Goal: Task Accomplishment & Management: Use online tool/utility

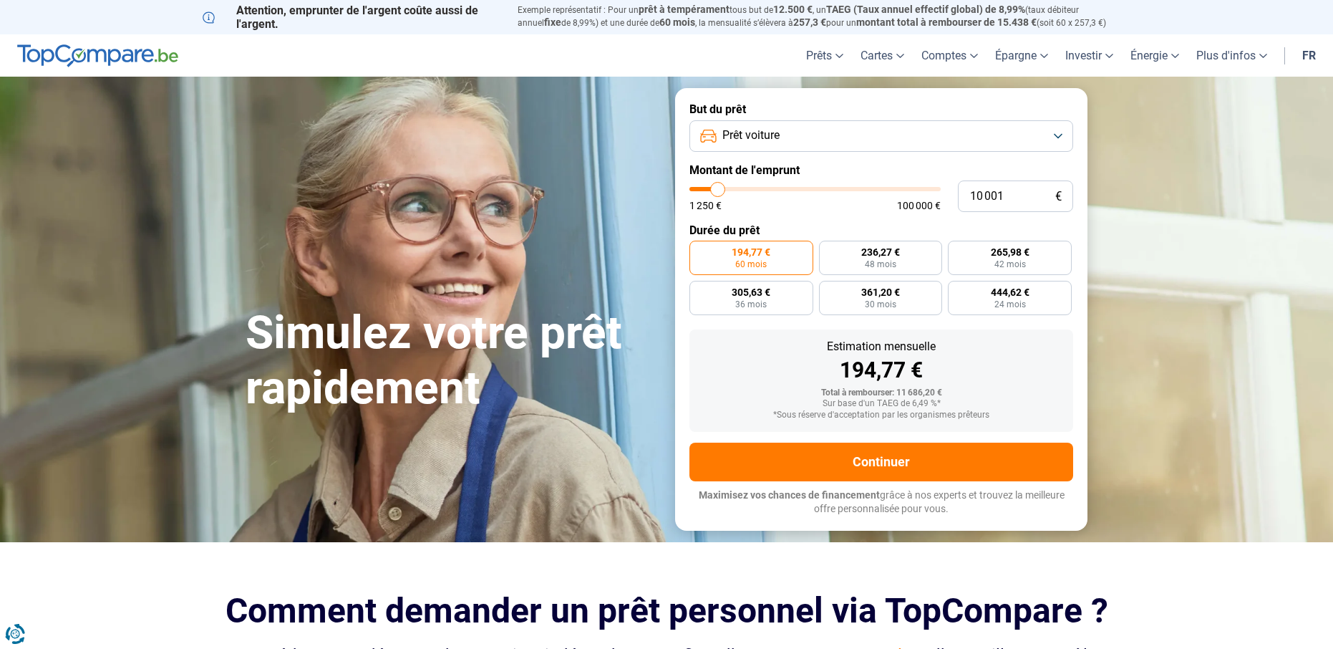
type input "11 750"
type input "11750"
type input "12 000"
type input "12000"
type input "12 500"
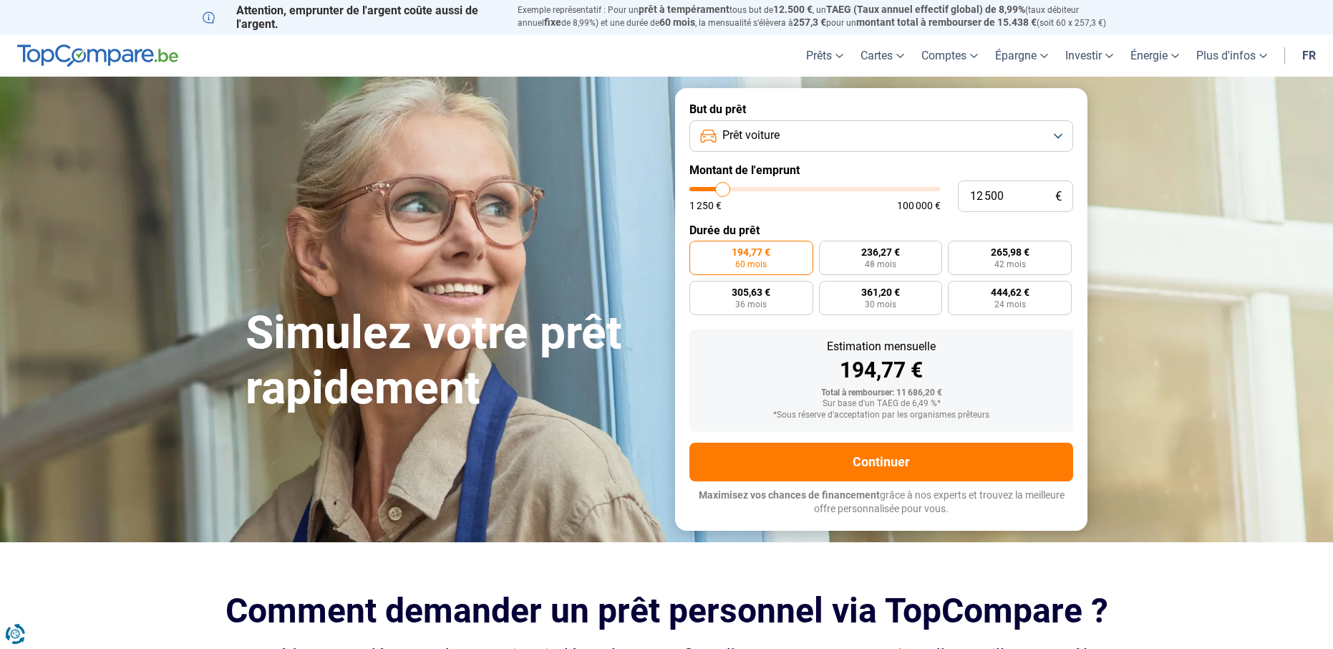
type input "12500"
type input "12 750"
type input "12750"
type input "13 250"
type input "13250"
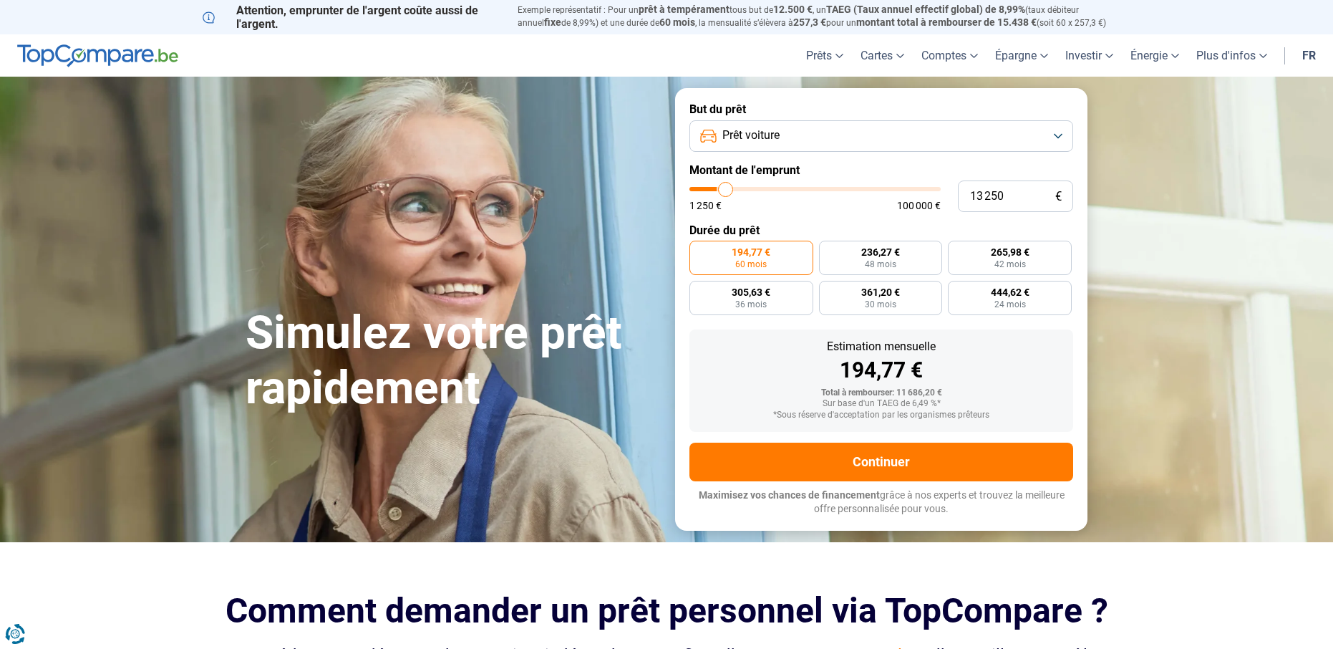
type input "13 500"
type input "13500"
type input "13 750"
type input "13750"
type input "14 000"
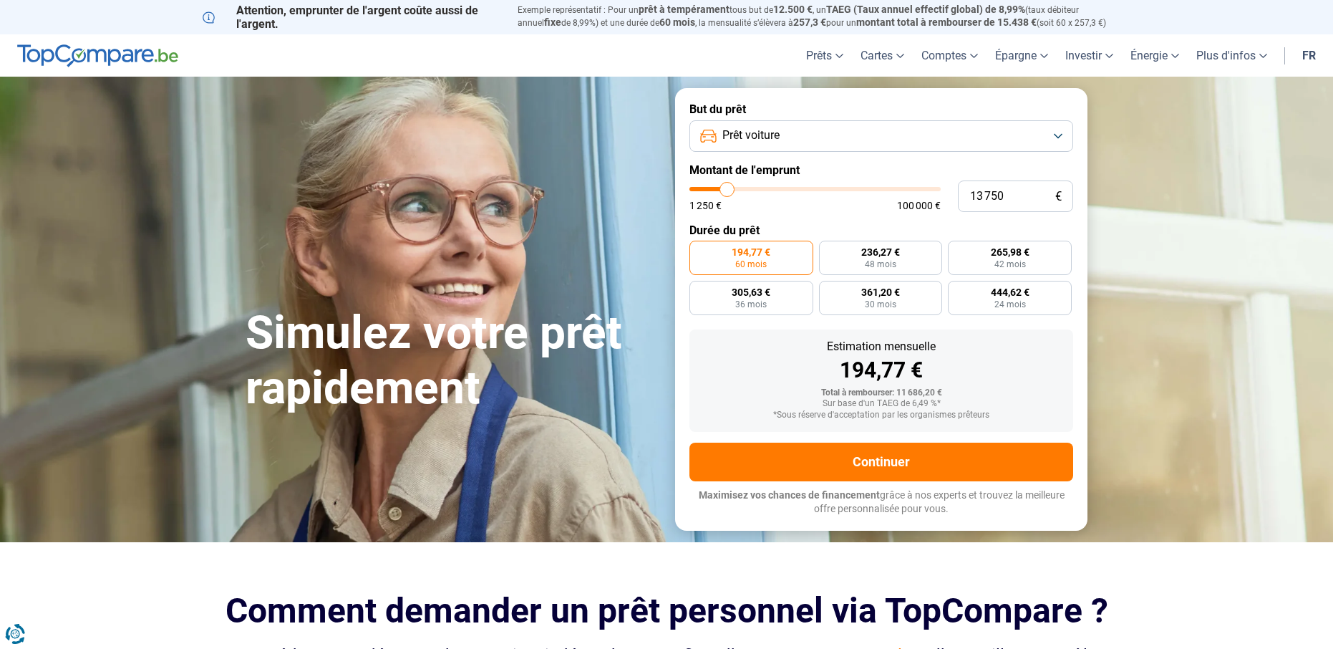
type input "14000"
type input "14 250"
type input "14250"
type input "14 750"
type input "14750"
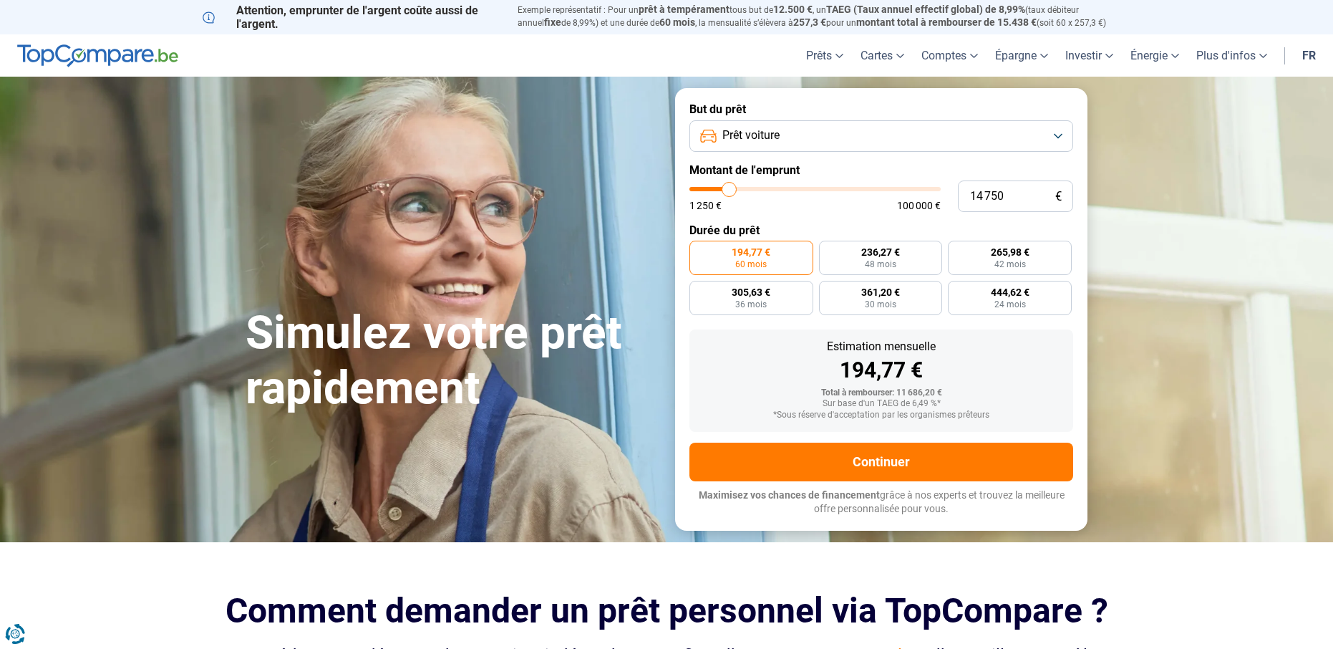
type input "15 000"
type input "15000"
type input "15 250"
type input "15250"
type input "15 500"
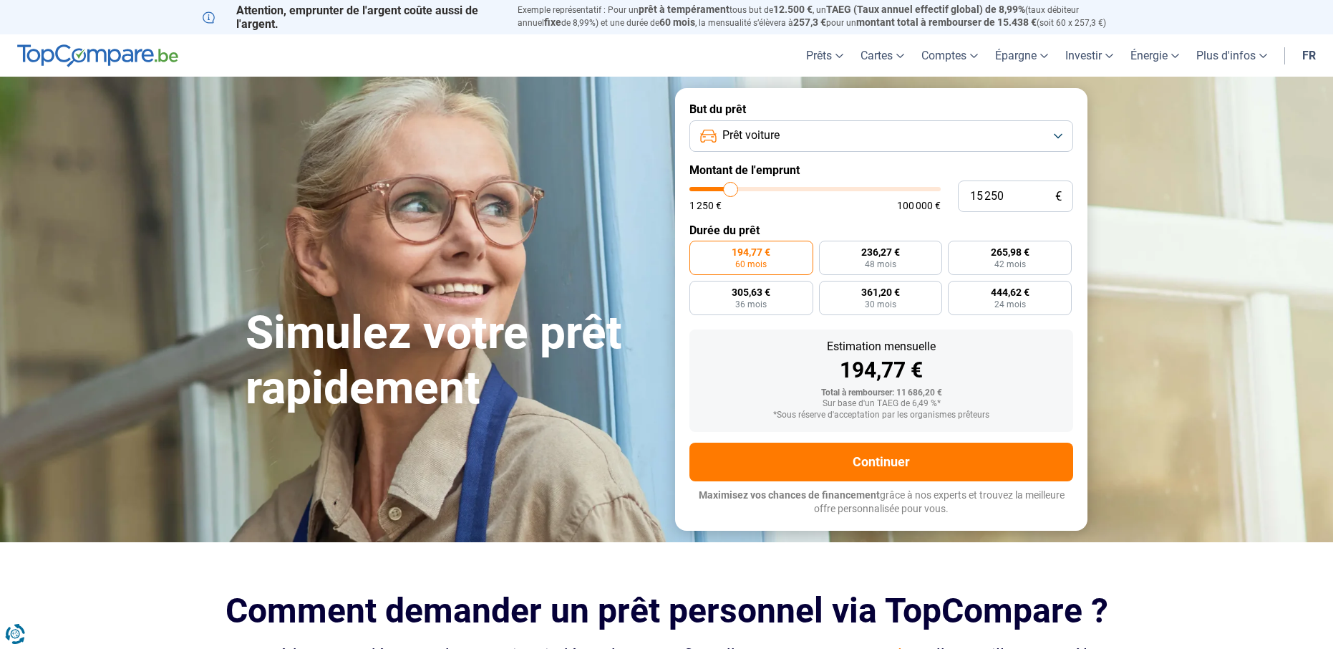
type input "15500"
type input "15 750"
type input "15750"
type input "16 250"
type input "16250"
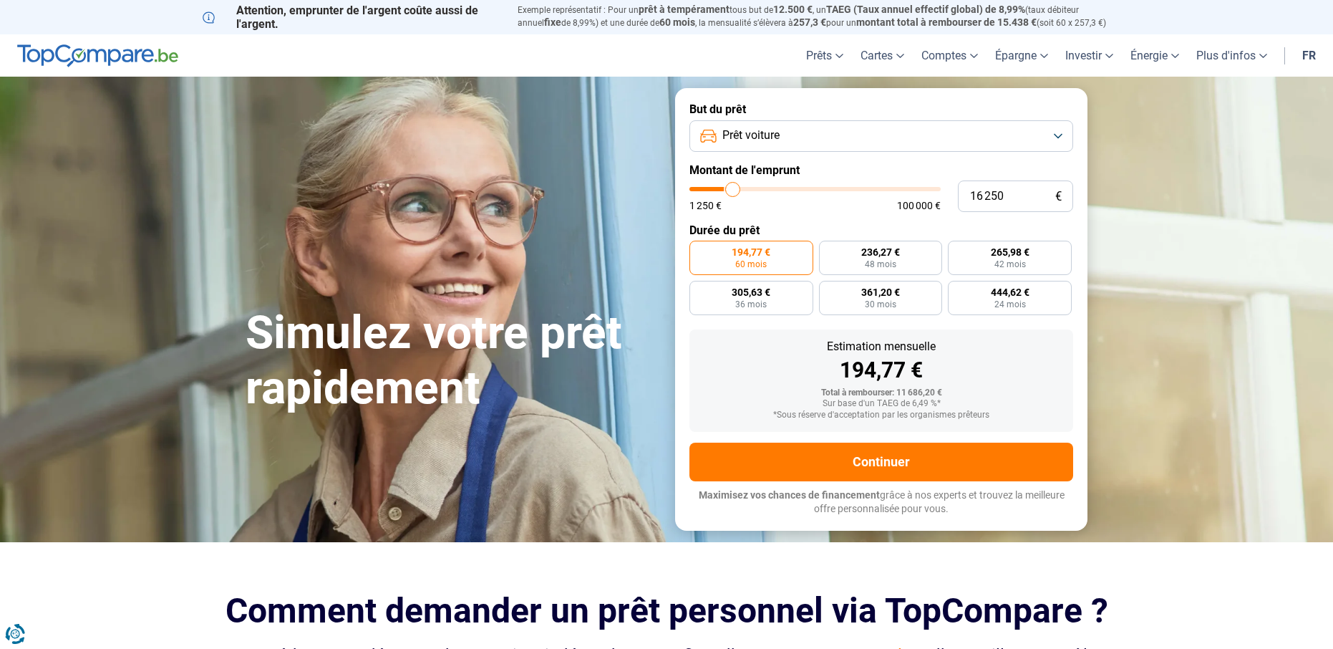
type input "16 500"
type input "16500"
type input "16 750"
type input "16750"
type input "17 000"
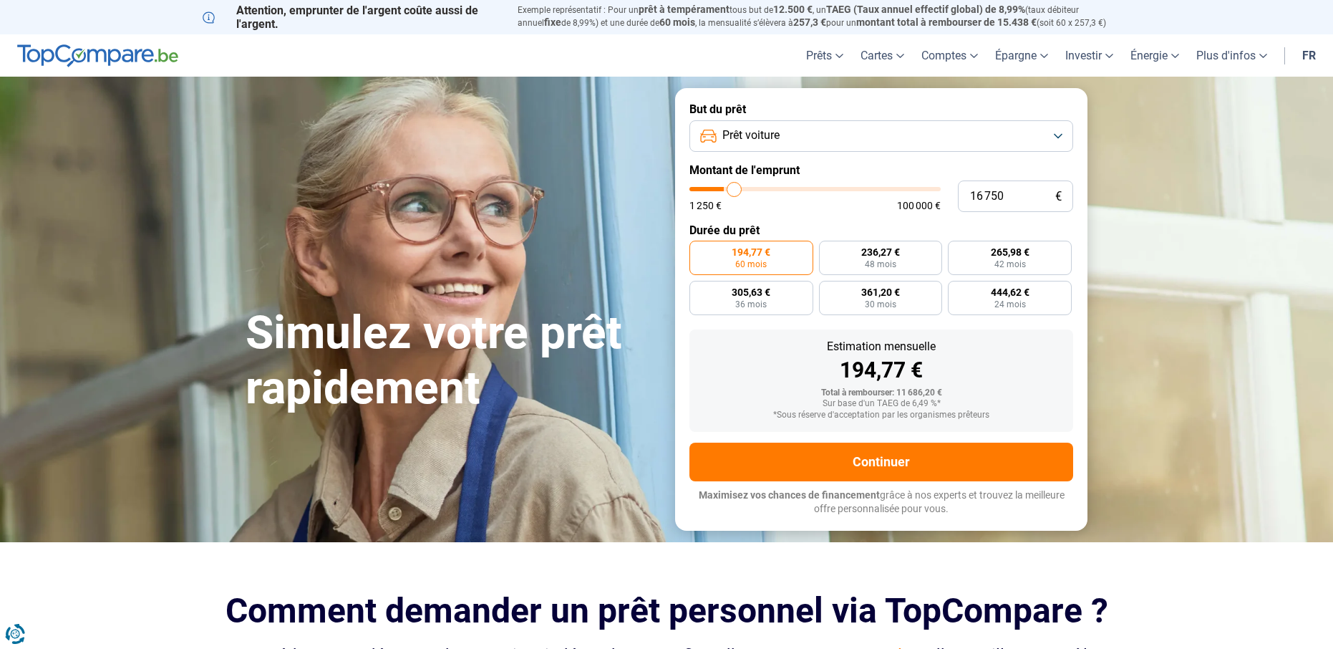
type input "17000"
type input "17 250"
type input "17250"
type input "17 000"
type input "17000"
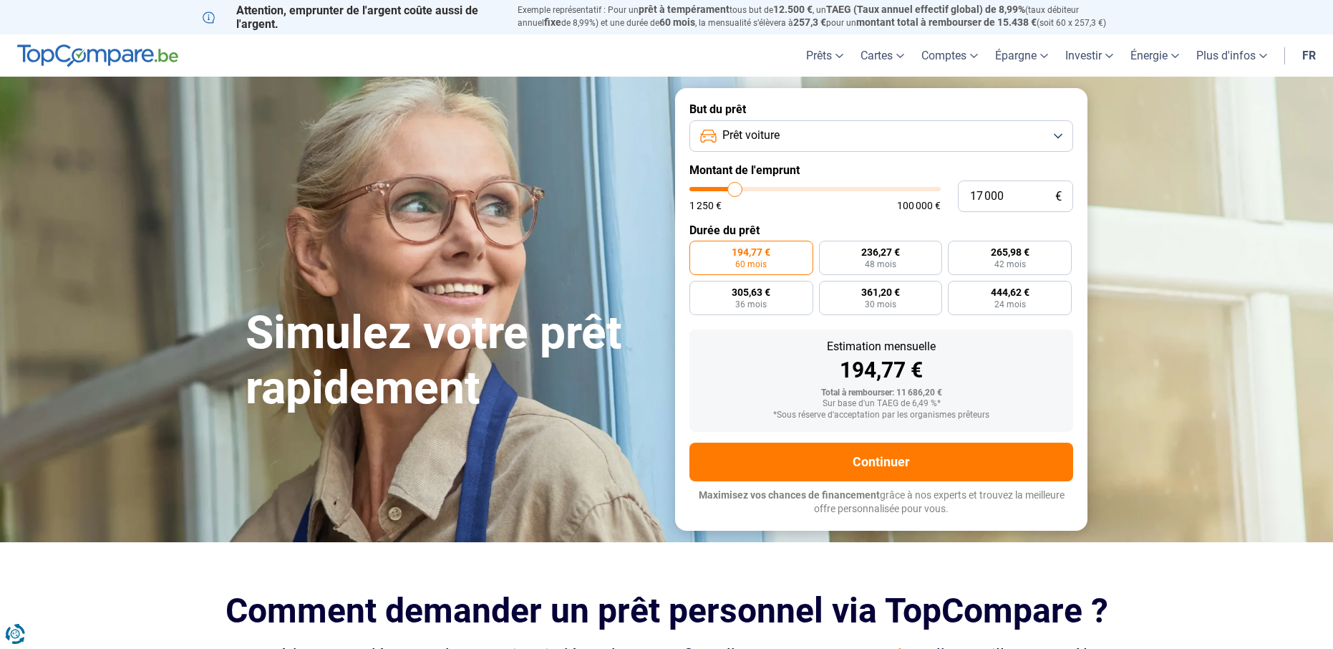
type input "16 750"
type input "16750"
type input "16 500"
type input "16500"
type input "16 250"
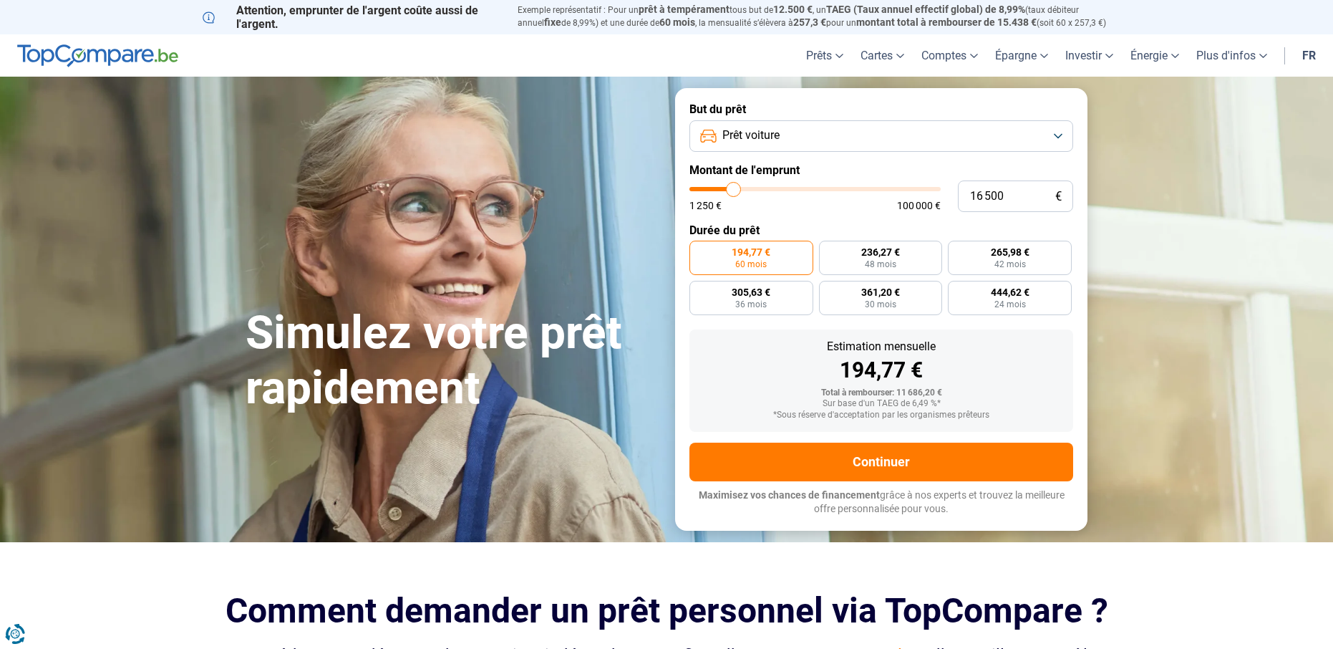
type input "16250"
type input "15 750"
type input "15750"
type input "15 500"
type input "15500"
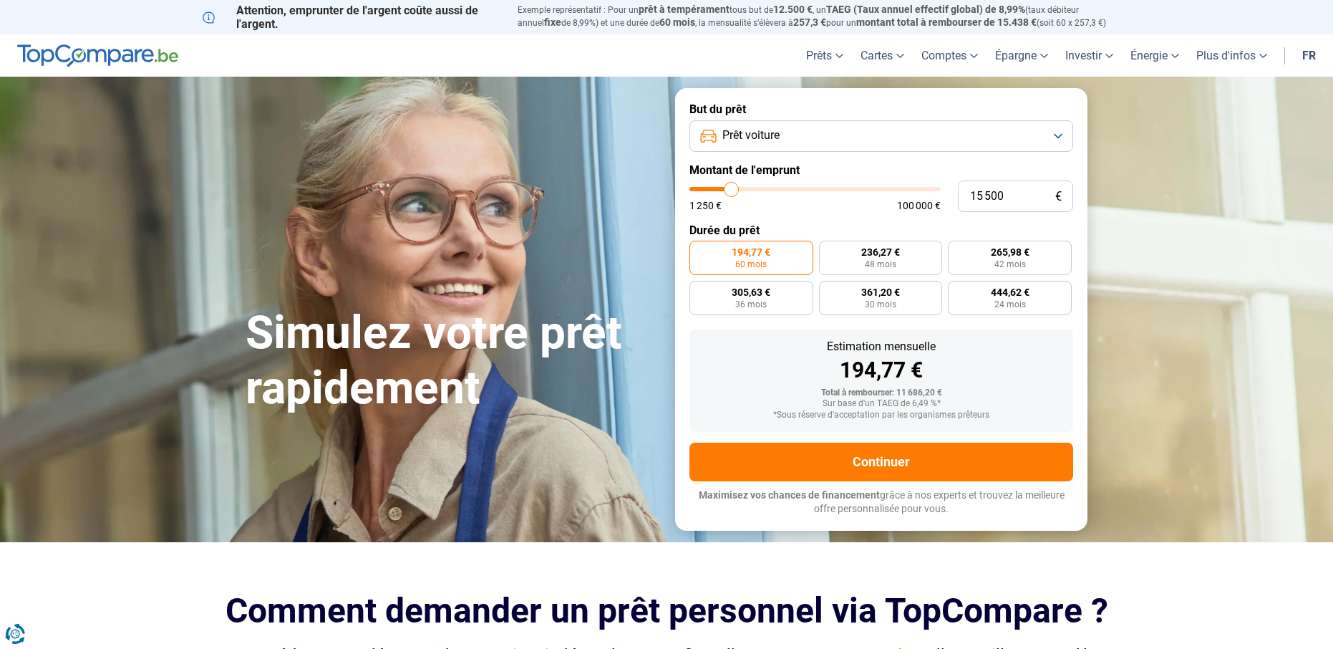
type input "15 250"
type input "15250"
type input "15 000"
type input "15000"
type input "14 750"
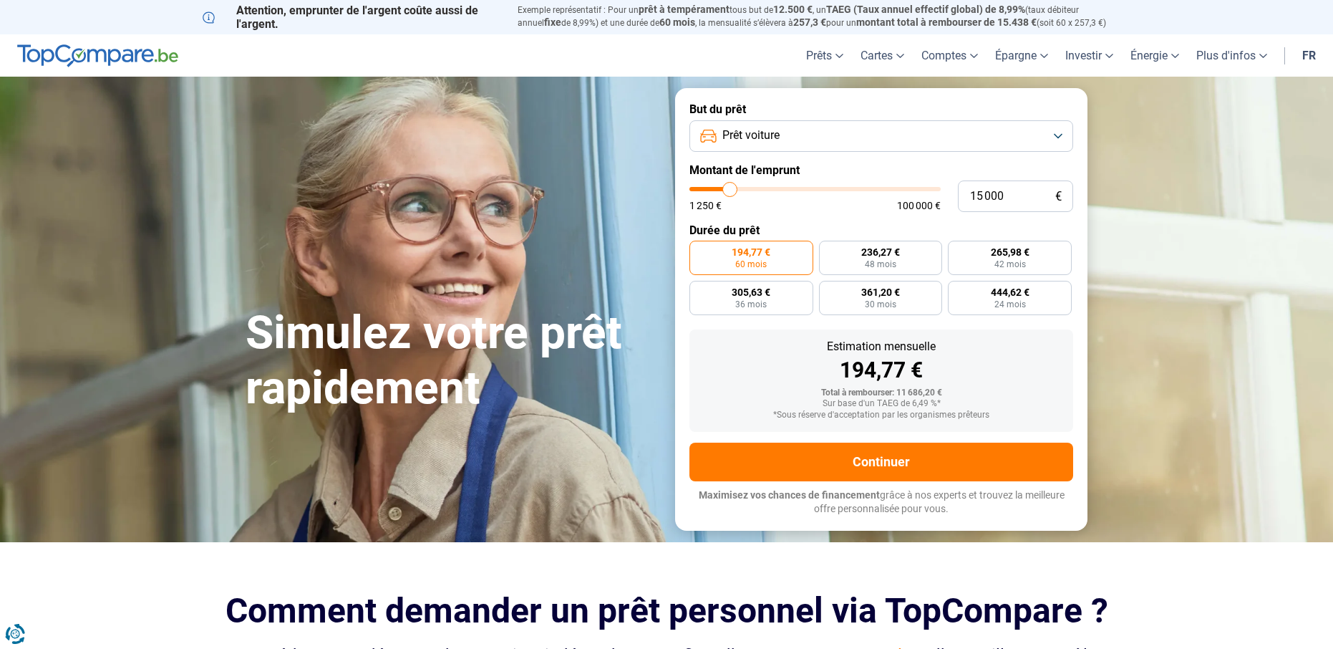
type input "14750"
type input "14 250"
type input "14250"
type input "14 000"
type input "14000"
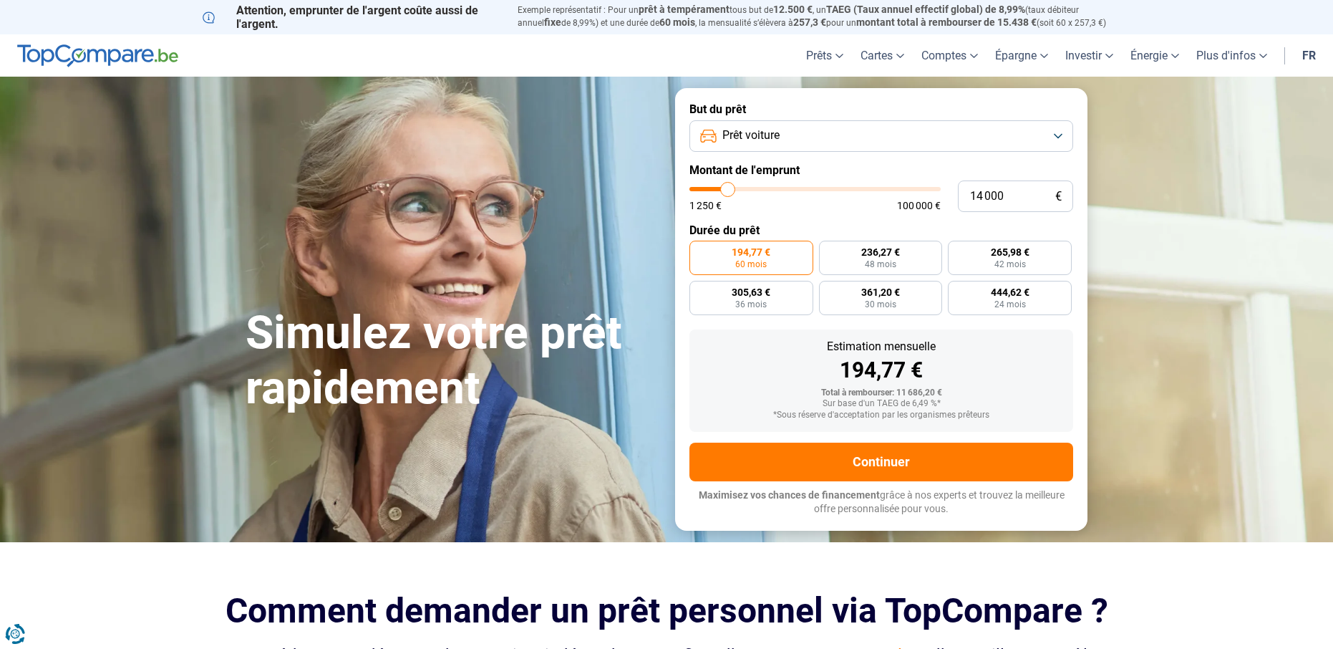
type input "13 750"
type input "13750"
type input "13 500"
type input "13500"
type input "13 250"
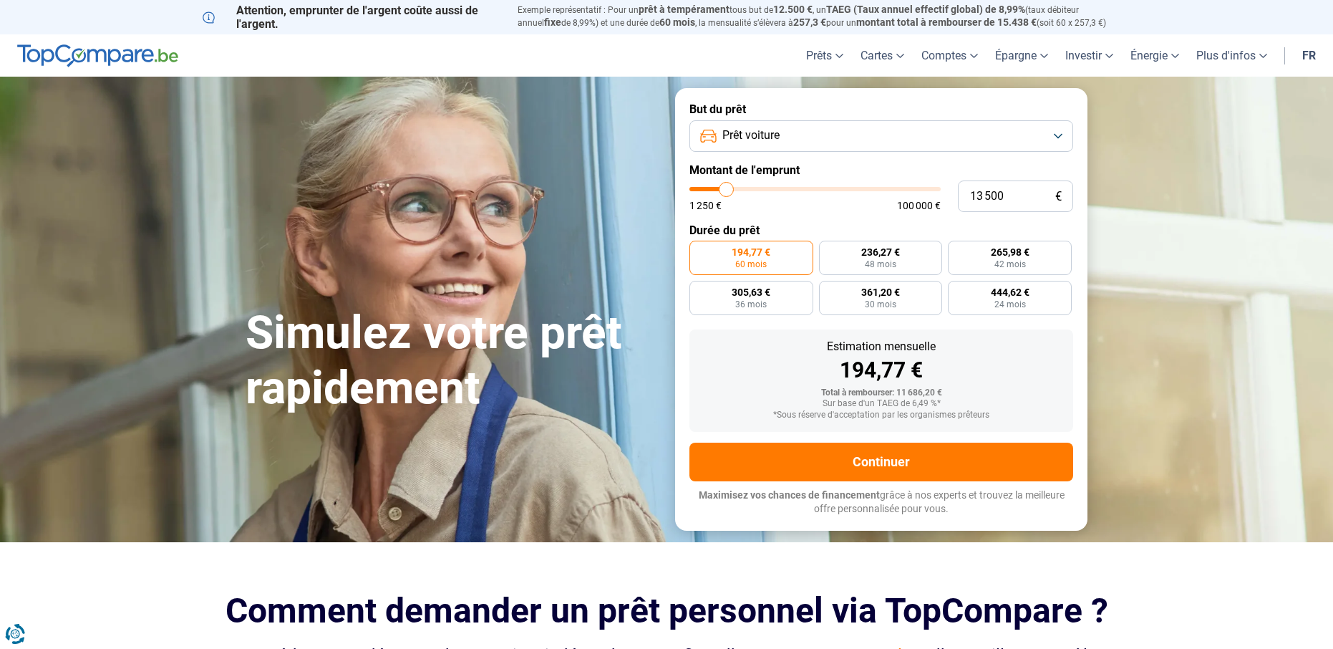
type input "13250"
type input "12 750"
type input "12750"
type input "12 500"
type input "12500"
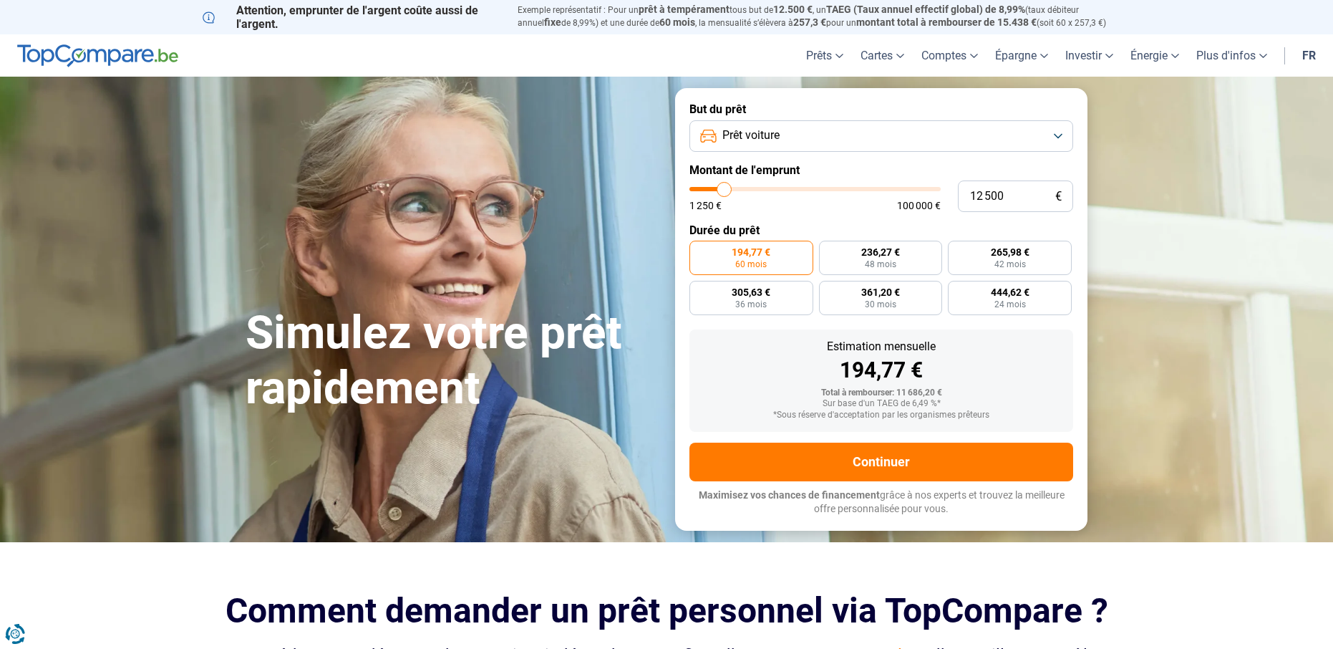
type input "12 250"
type input "12250"
type input "12 000"
type input "12000"
type input "11 750"
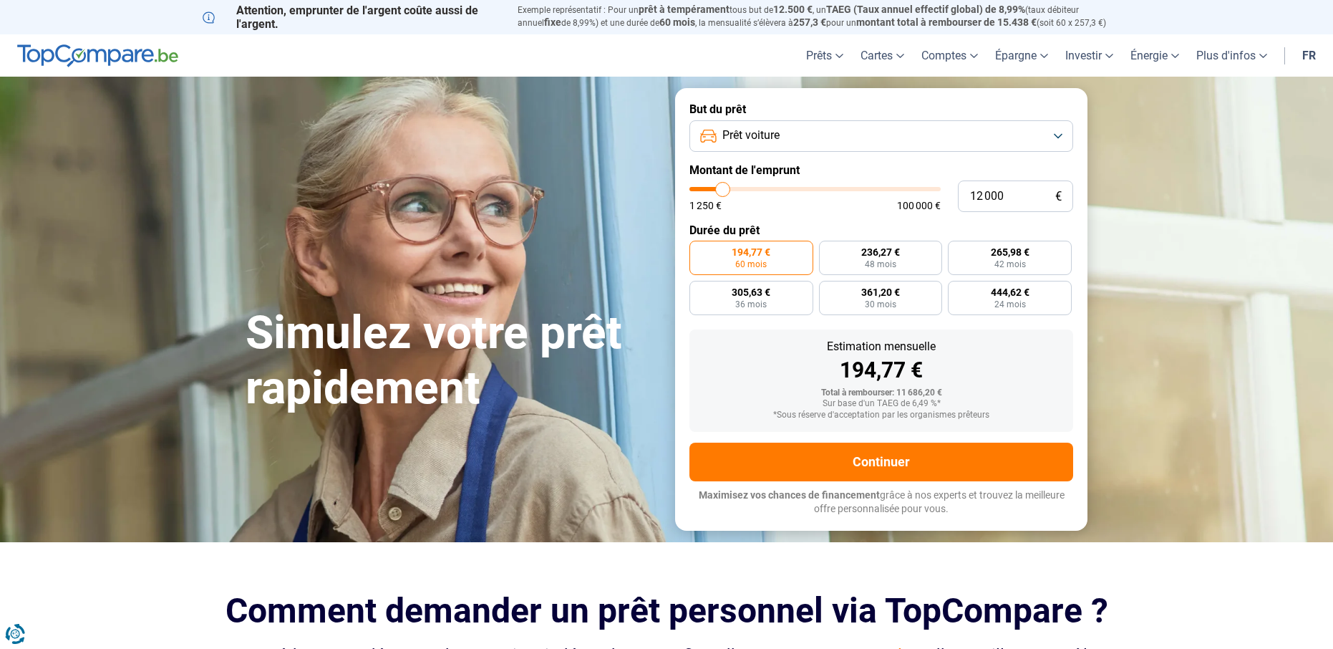
type input "11750"
type input "11 250"
type input "11250"
type input "11 000"
type input "11000"
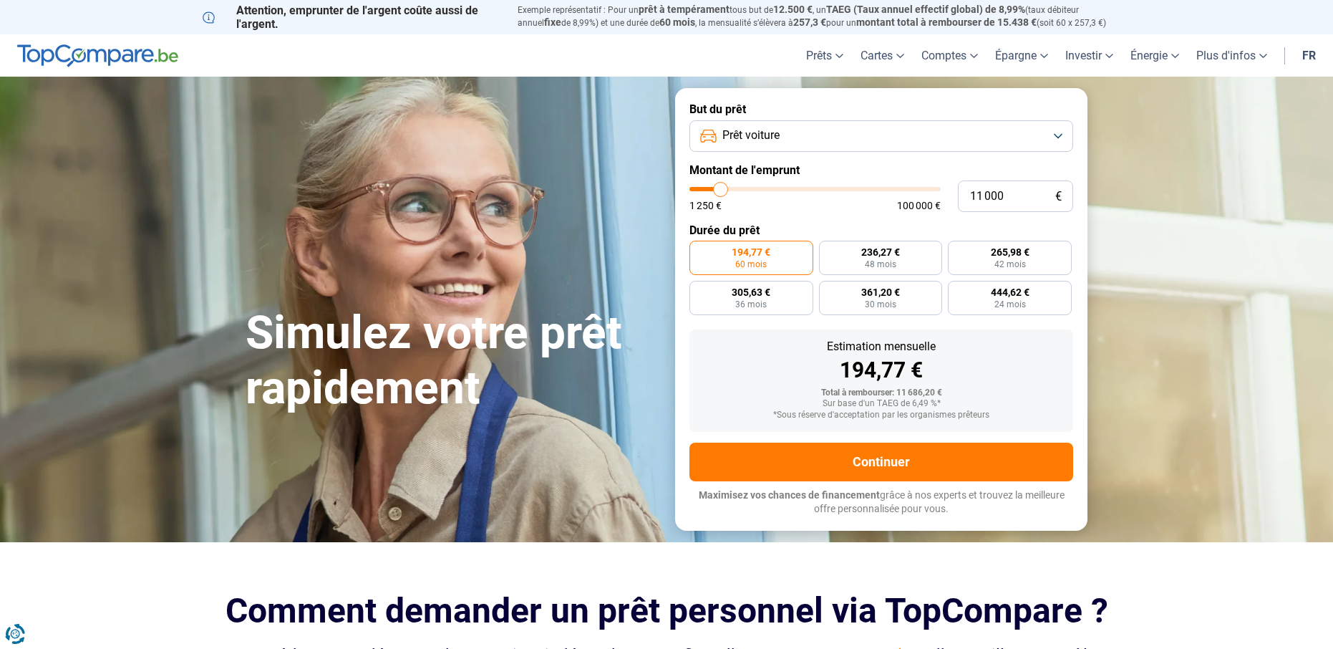
type input "10 750"
type input "10750"
type input "10 500"
type input "10500"
type input "10 250"
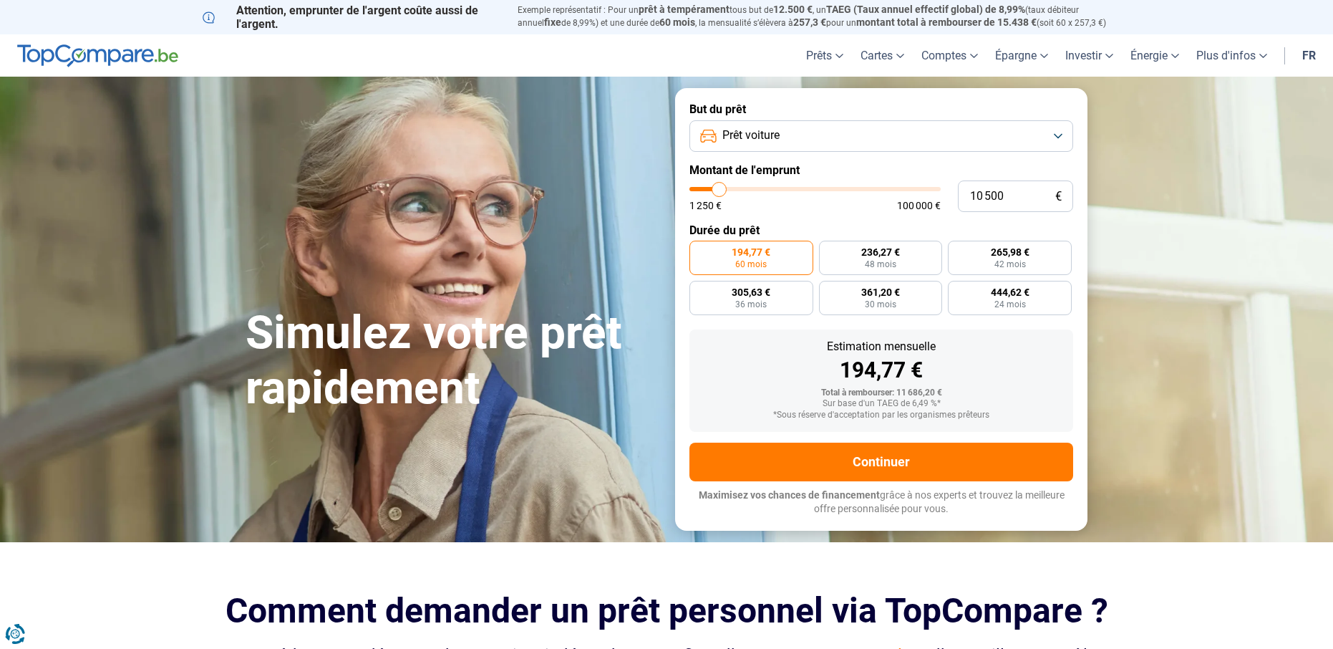
type input "10250"
type input "9 750"
type input "9750"
type input "9 500"
type input "9500"
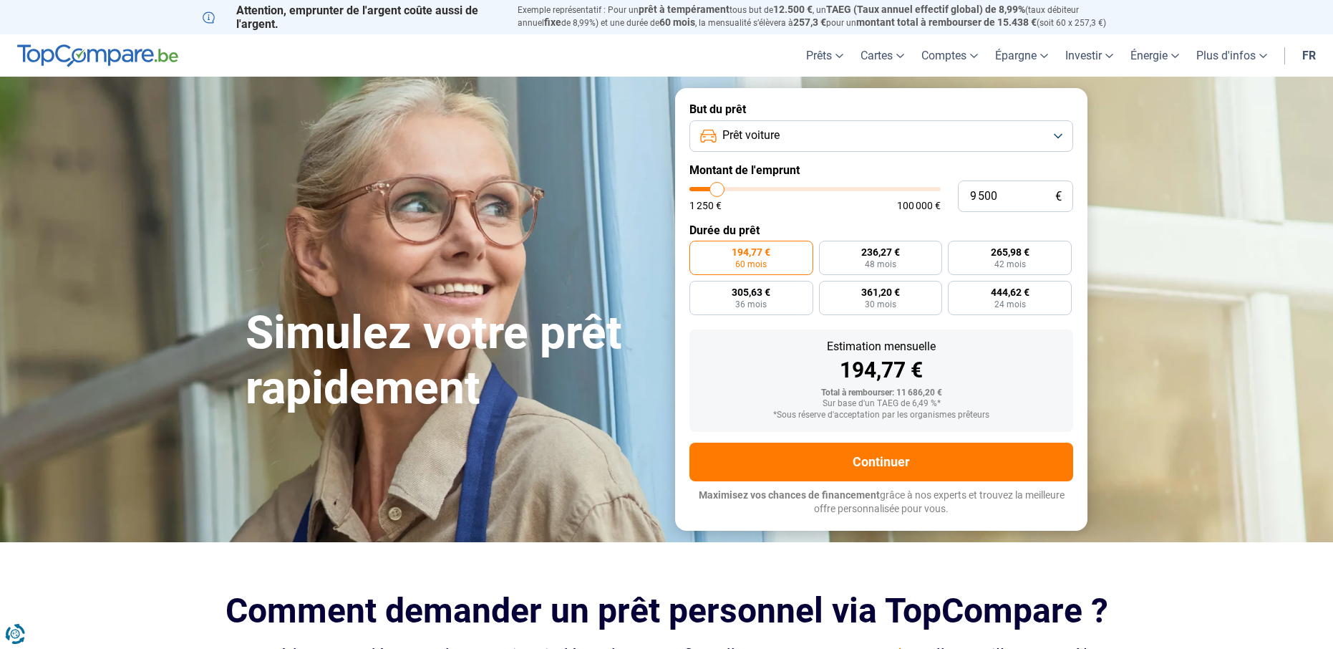
type input "9 250"
type input "9250"
type input "9 000"
type input "9000"
type input "8 750"
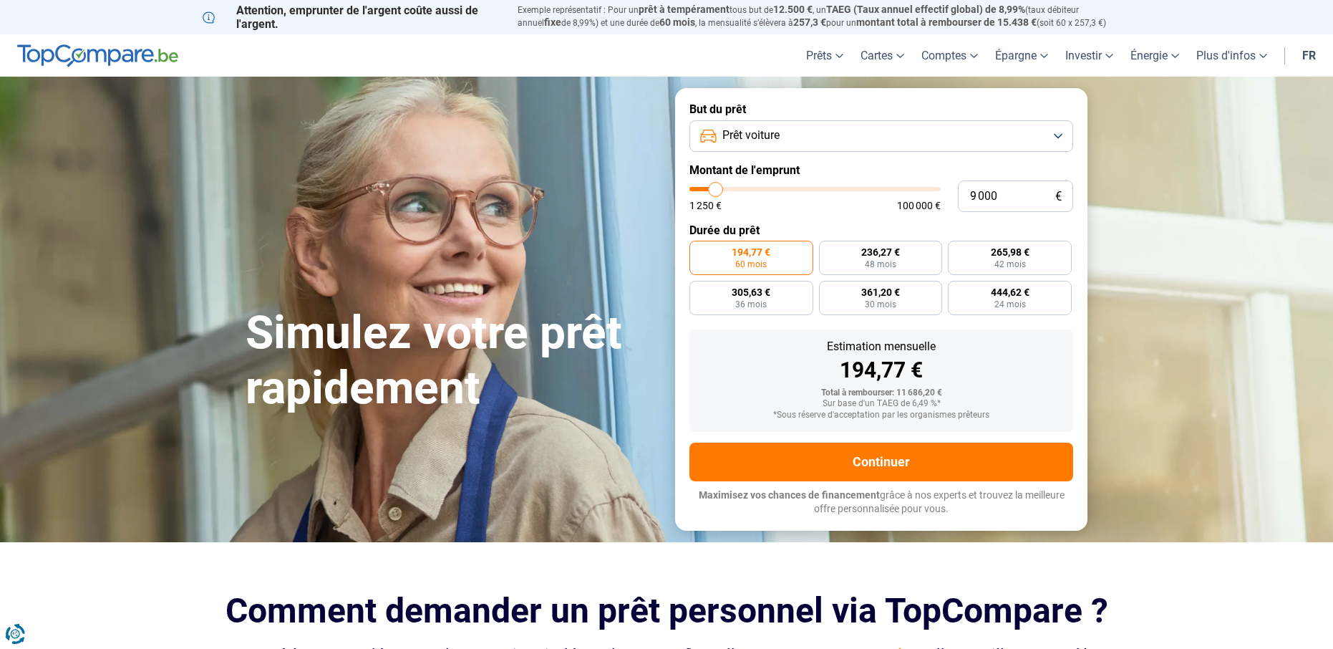
type input "8750"
type input "8 250"
type input "8250"
type input "8 000"
type input "8000"
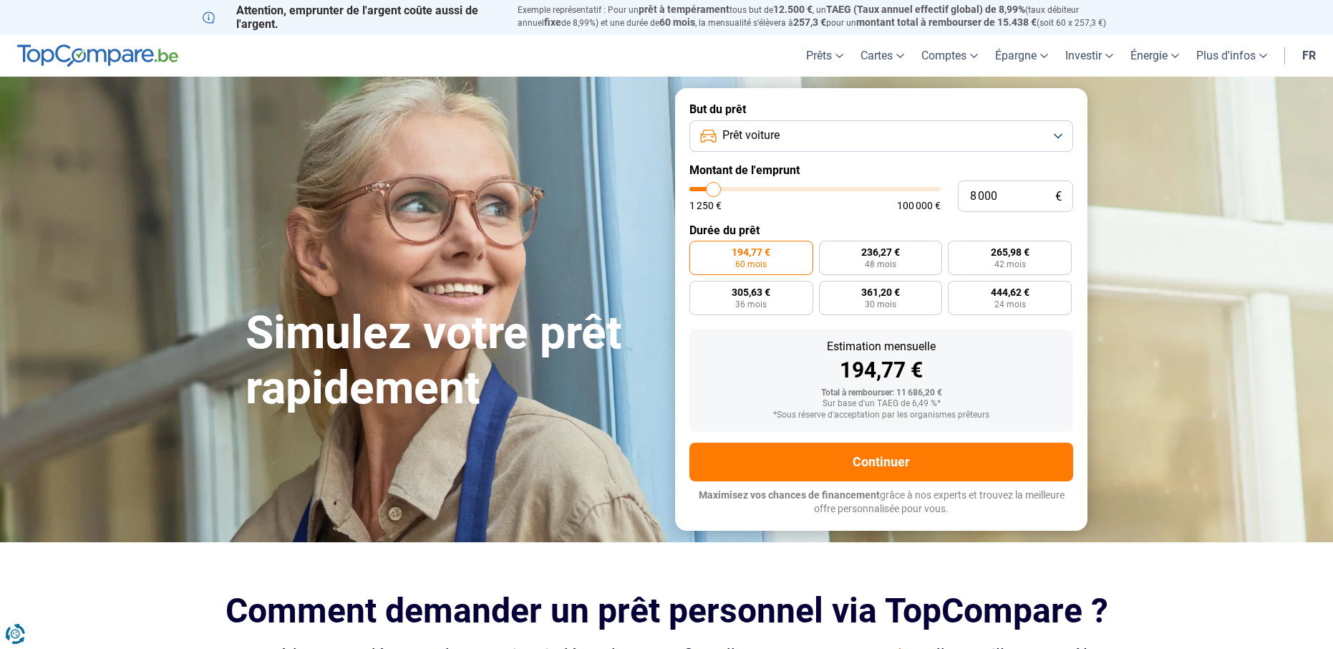
type input "7 750"
type input "7750"
type input "7 500"
type input "7500"
type input "7 250"
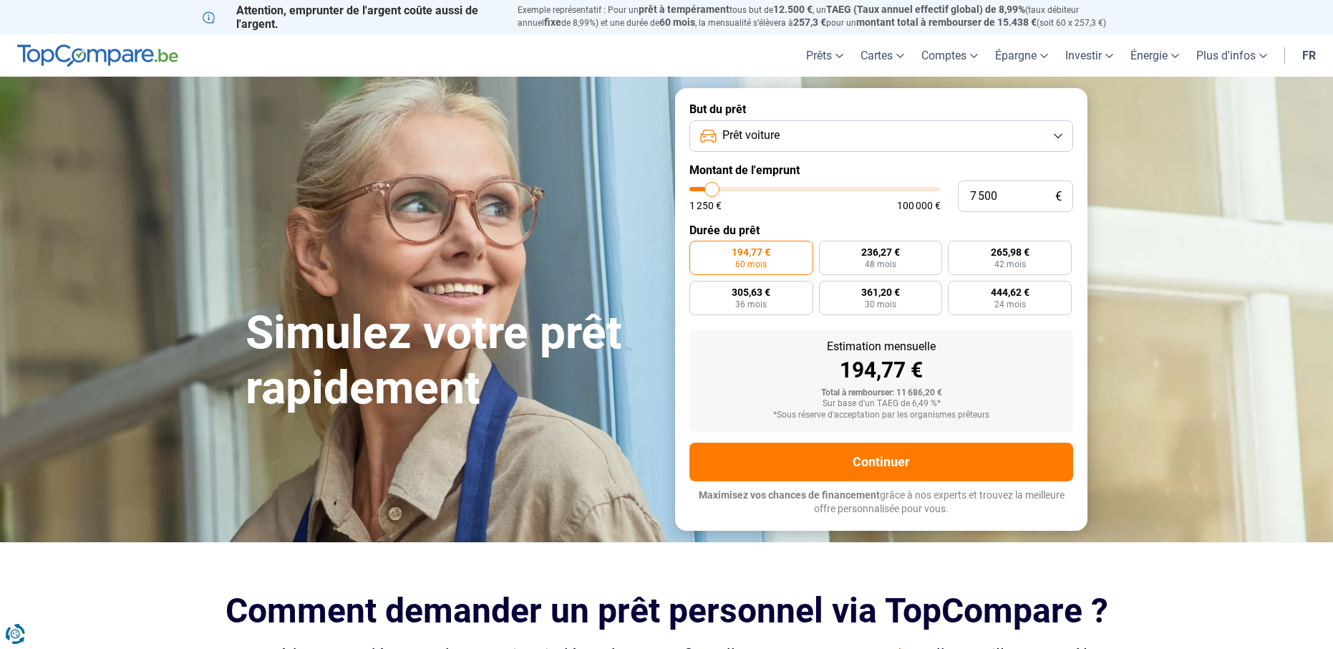
type input "7250"
type input "6 750"
type input "6750"
type input "6 500"
type input "6500"
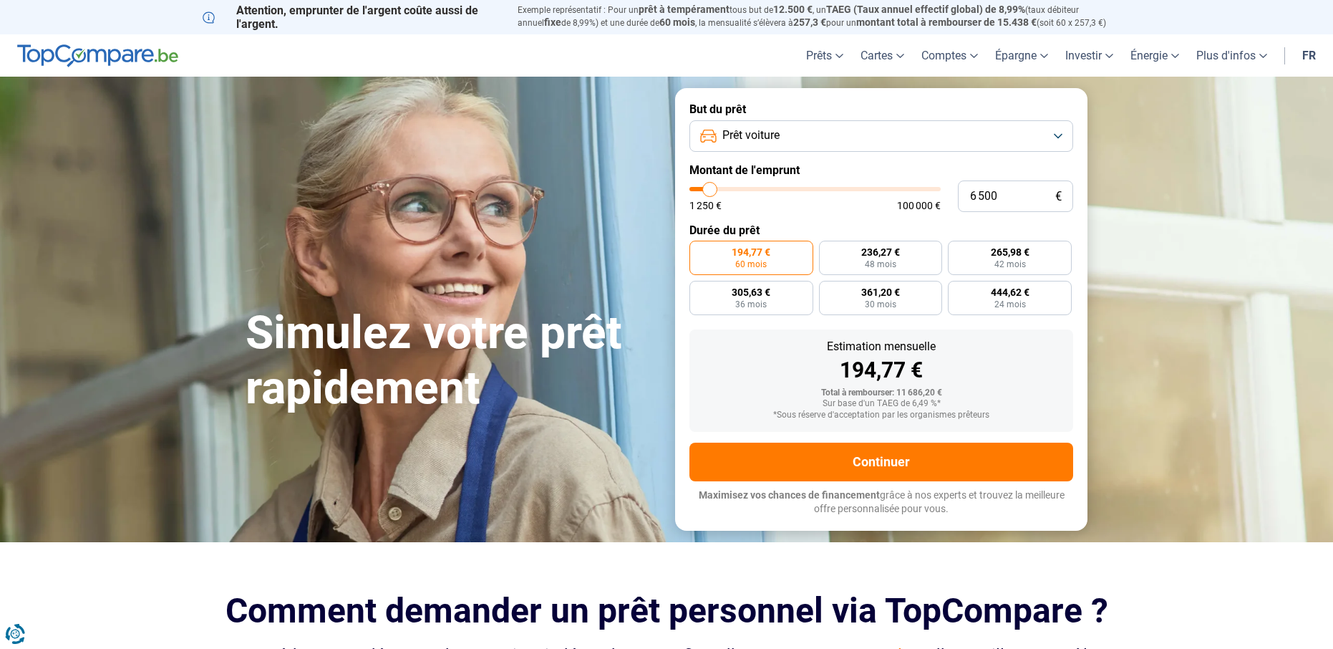
type input "6 250"
type input "6250"
type input "6 000"
type input "6000"
type input "5 750"
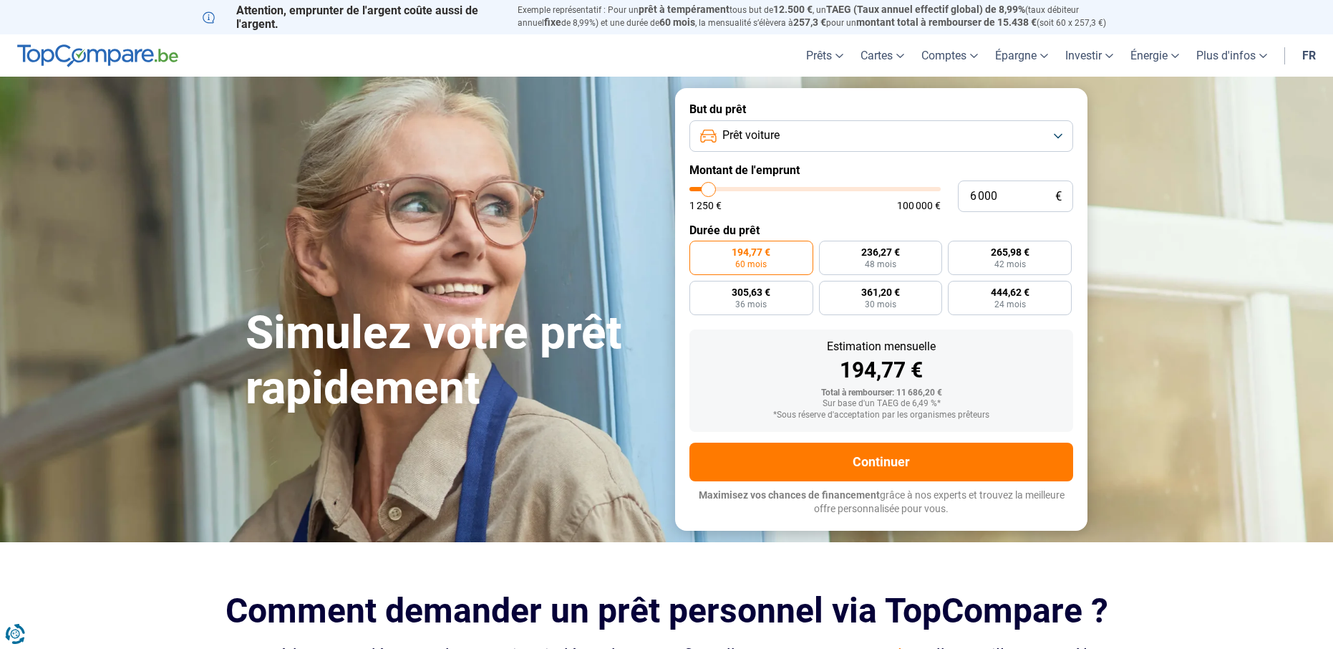
type input "5750"
type input "5 250"
type input "5250"
type input "5 000"
type input "5000"
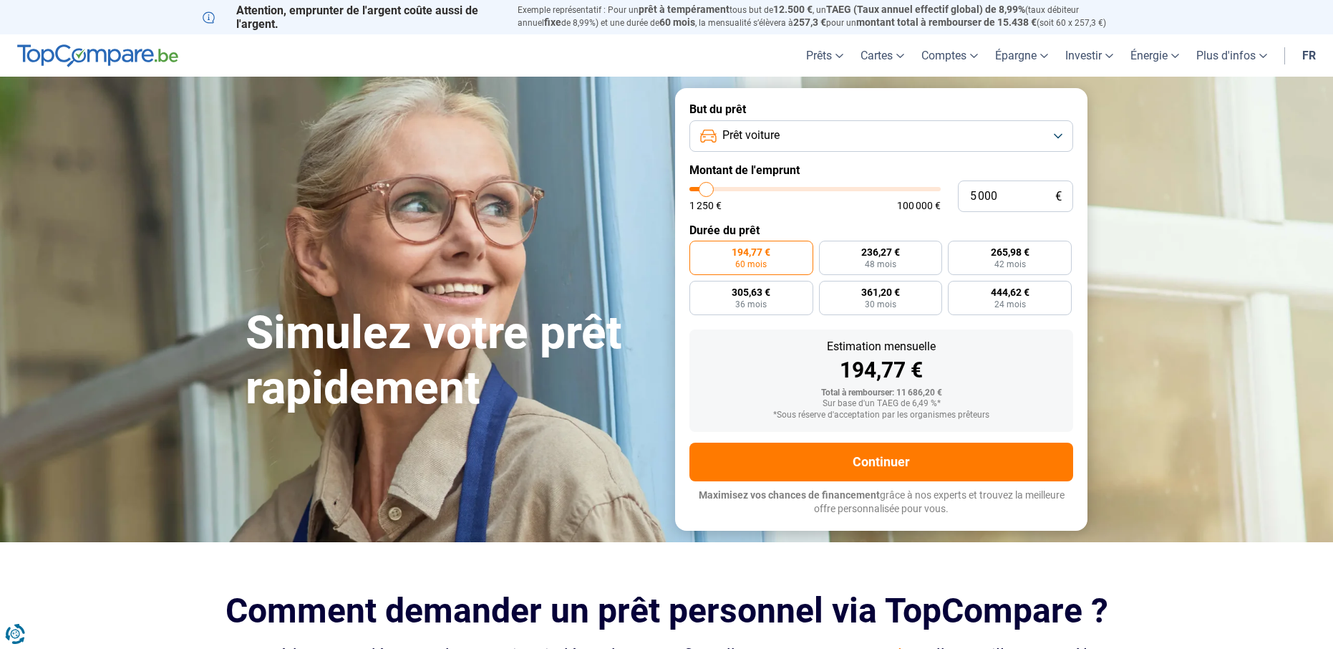
type input "4 750"
type input "4750"
type input "4 500"
type input "4500"
type input "4 250"
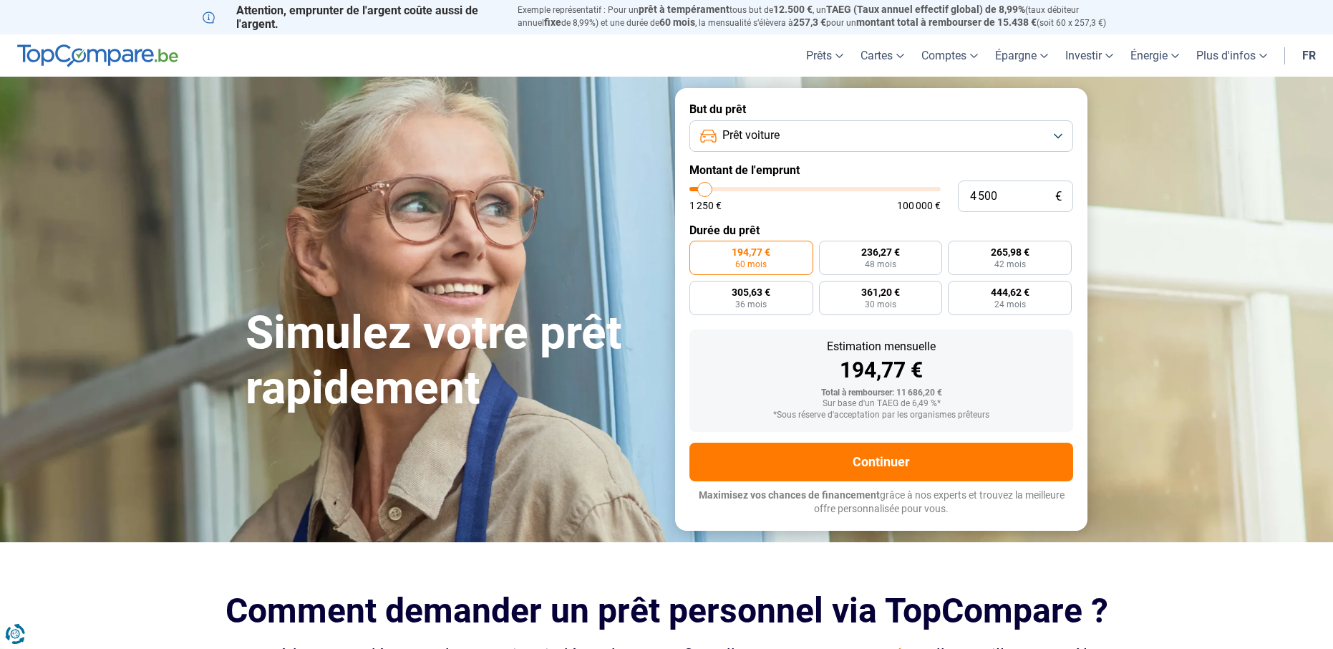
type input "4250"
type input "3 750"
drag, startPoint x: 722, startPoint y: 188, endPoint x: 704, endPoint y: 190, distance: 18.0
type input "3750"
click at [704, 190] on input "range" at bounding box center [815, 189] width 251 height 4
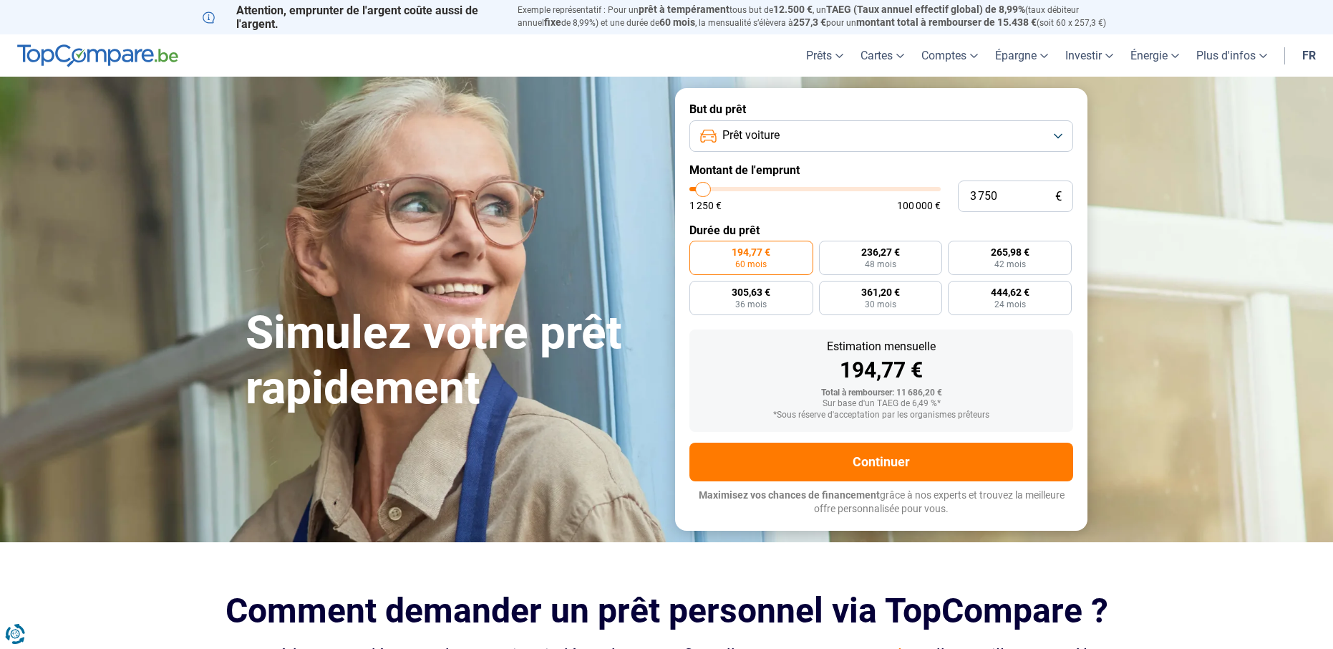
radio input "true"
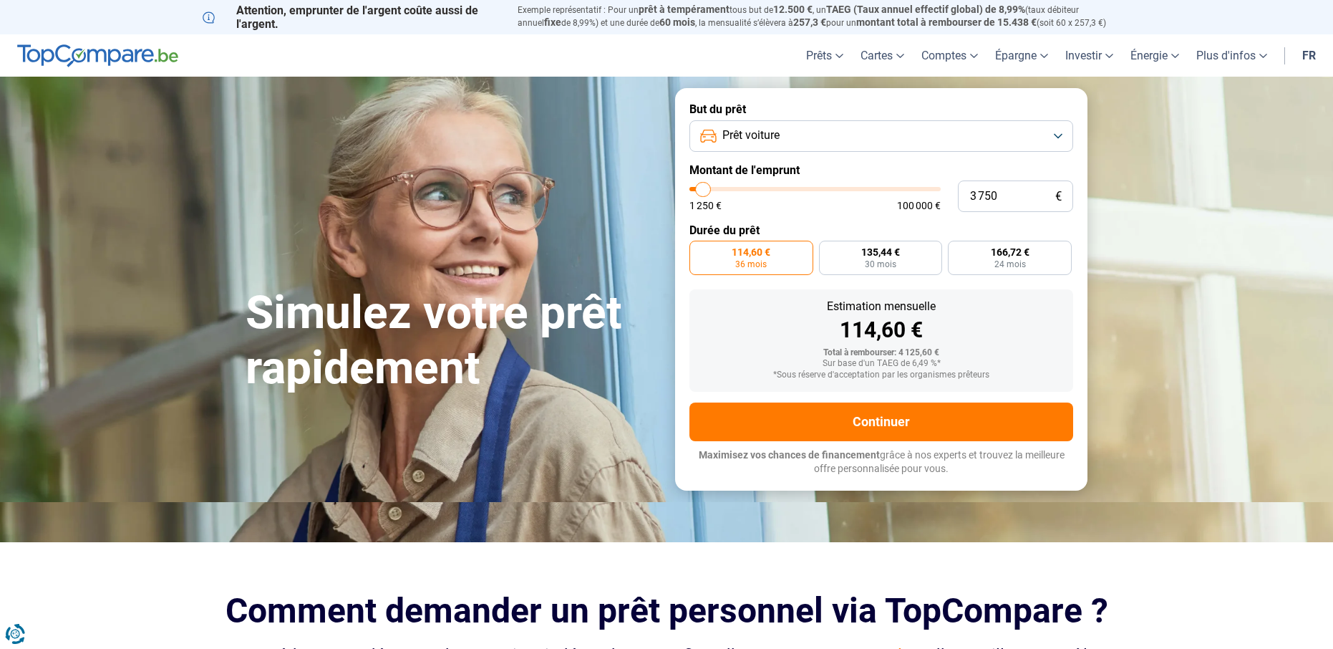
type input "4 250"
type input "4250"
type input "3 750"
type input "3750"
type input "3 500"
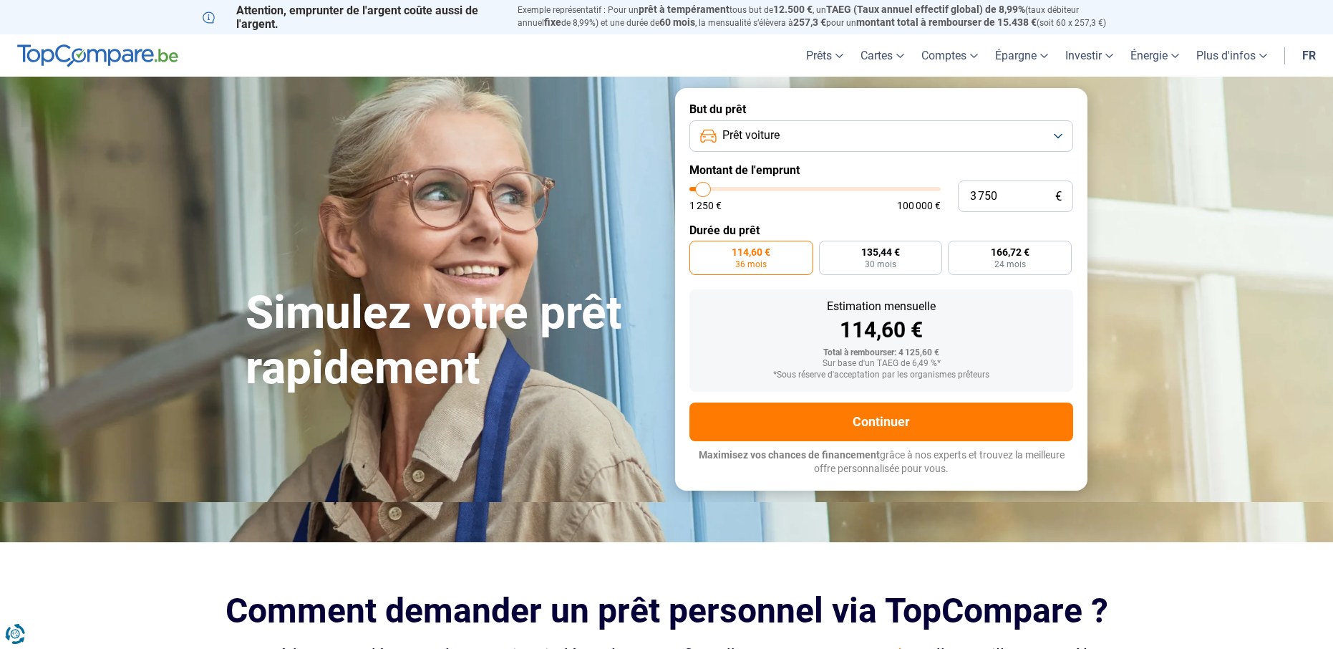
type input "3500"
type input "3 250"
type input "3250"
type input "3 000"
type input "3000"
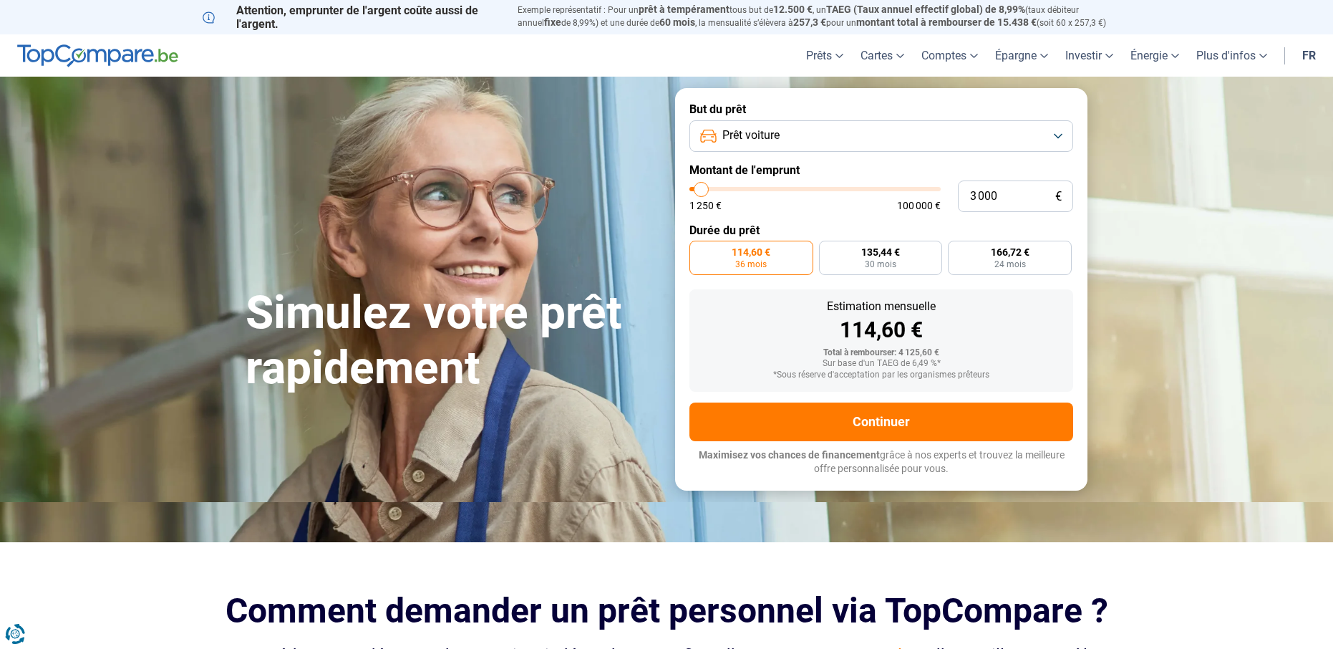
type input "2 750"
type input "2750"
type input "2 250"
type input "2250"
type input "2 750"
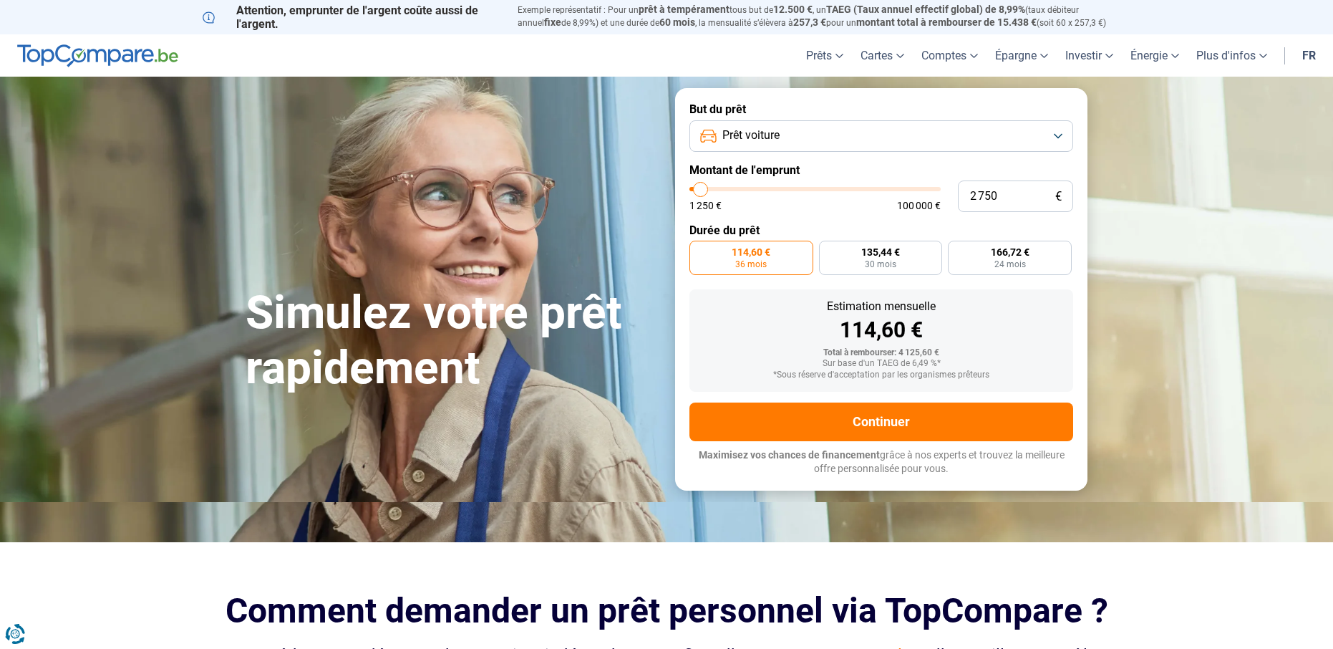
type input "2750"
click at [701, 189] on input "range" at bounding box center [815, 189] width 251 height 4
radio input "true"
click at [894, 137] on button "Prêt voiture" at bounding box center [882, 136] width 384 height 32
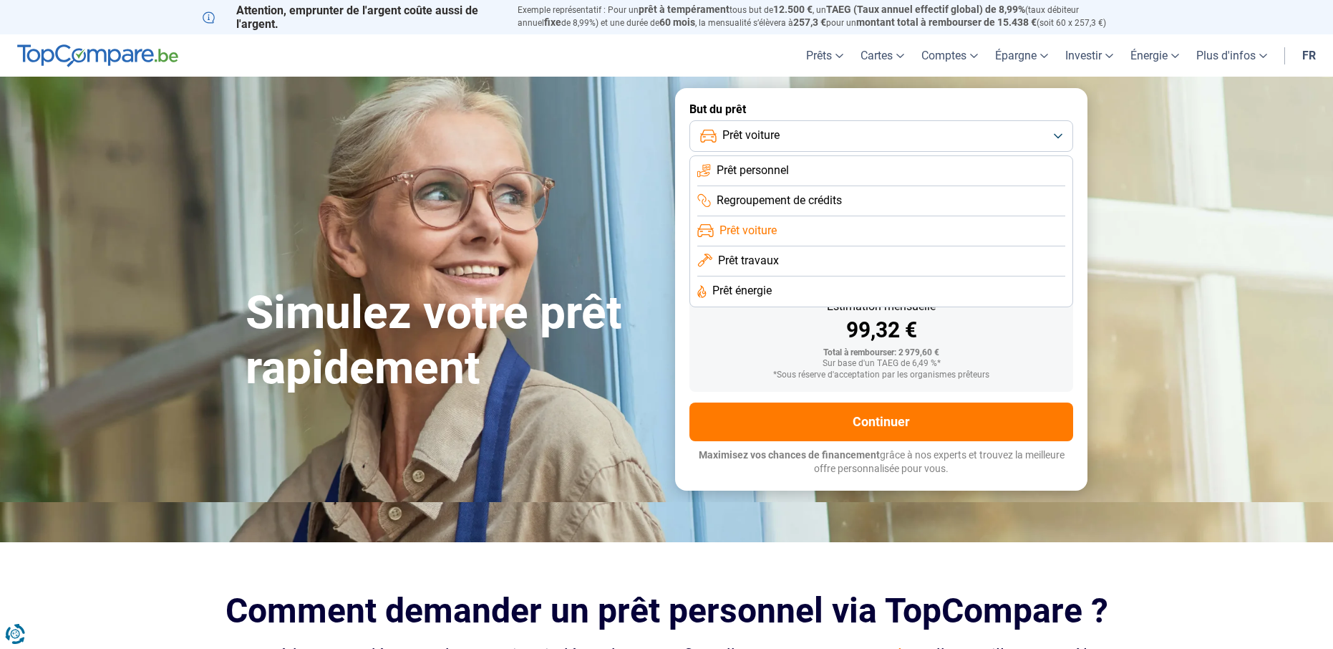
click at [894, 137] on button "Prêt voiture" at bounding box center [882, 136] width 384 height 32
